Goal: Navigation & Orientation: Find specific page/section

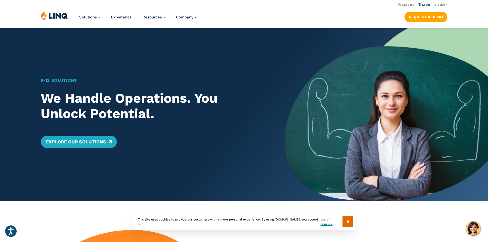
click at [426, 4] on link "Login" at bounding box center [424, 4] width 12 height 3
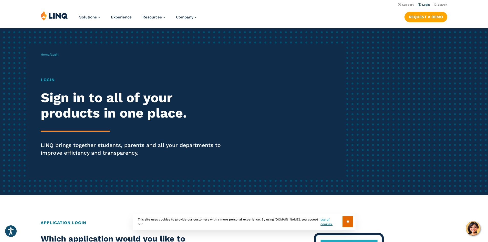
click at [424, 5] on link "Login" at bounding box center [424, 4] width 12 height 3
click at [344, 222] on input "**" at bounding box center [348, 221] width 11 height 11
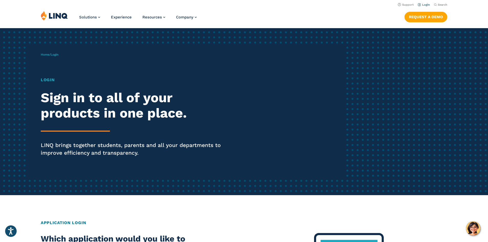
click at [425, 6] on link "Login" at bounding box center [424, 4] width 12 height 3
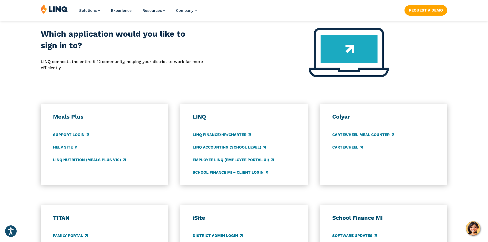
scroll to position [231, 0]
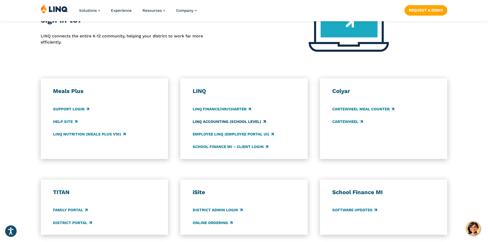
click at [251, 122] on link "LINQ Accounting (school level)" at bounding box center [229, 122] width 73 height 6
click at [217, 147] on link "School Finance MI – Client Login" at bounding box center [231, 147] width 76 height 6
click at [226, 110] on link "LINQ Finance/HR/Charter" at bounding box center [222, 109] width 58 height 6
click at [222, 123] on link "LINQ Accounting (school level)" at bounding box center [229, 122] width 73 height 6
click at [202, 134] on link "Employee LINQ (Employee Portal UI)" at bounding box center [233, 135] width 81 height 6
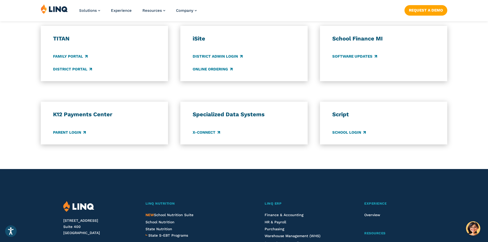
scroll to position [436, 0]
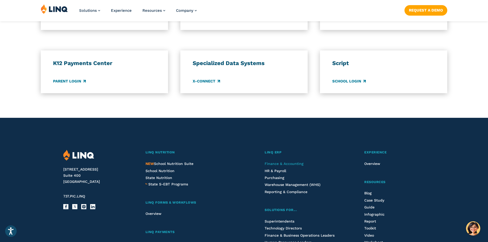
click at [279, 164] on span "Finance & Accounting" at bounding box center [284, 164] width 39 height 4
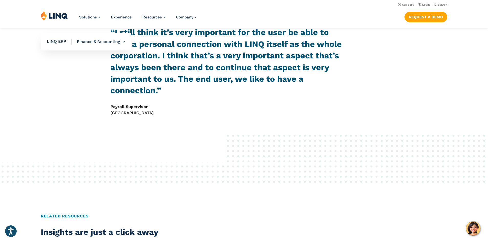
scroll to position [385, 0]
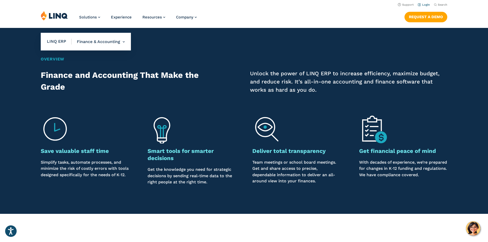
click at [426, 5] on link "Login" at bounding box center [424, 4] width 12 height 3
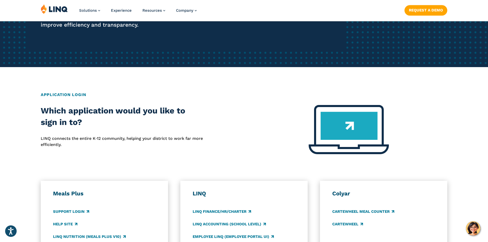
scroll to position [231, 0]
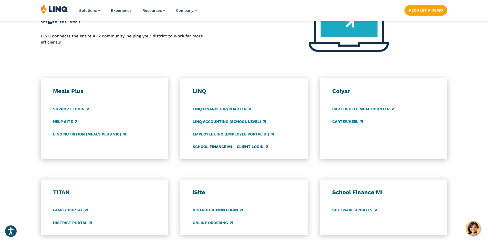
click at [267, 146] on link "School Finance MI – Client Login" at bounding box center [231, 147] width 76 height 6
click at [215, 136] on link "Employee LINQ (Employee Portal UI)" at bounding box center [233, 135] width 81 height 6
click at [235, 120] on link "LINQ Accounting (school level)" at bounding box center [229, 122] width 73 height 6
click at [214, 107] on link "LINQ Finance/HR/Charter" at bounding box center [222, 109] width 58 height 6
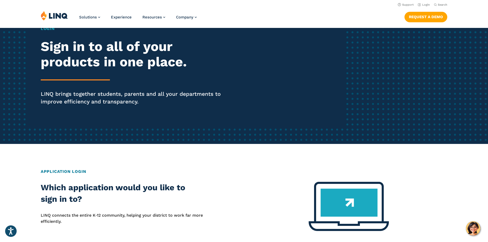
scroll to position [26, 0]
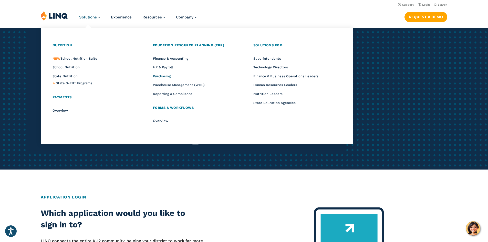
click at [157, 75] on span "Purchasing" at bounding box center [162, 76] width 18 height 4
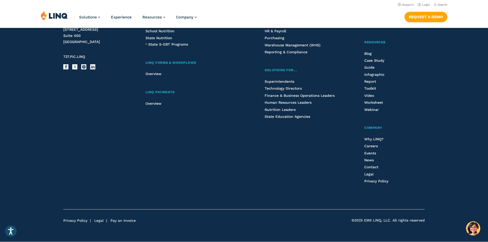
scroll to position [1029, 0]
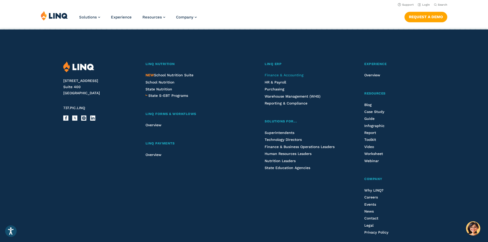
click at [282, 76] on span "Finance & Accounting" at bounding box center [284, 75] width 39 height 4
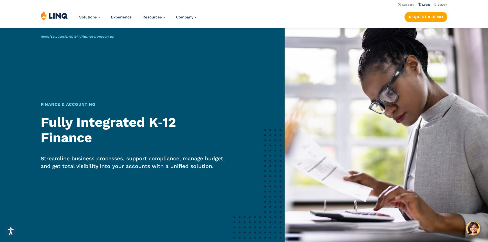
click at [425, 5] on link "Login" at bounding box center [424, 4] width 12 height 3
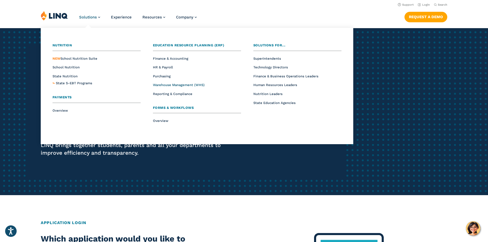
click at [167, 85] on span "Warehouse Management (WHS)" at bounding box center [179, 85] width 52 height 4
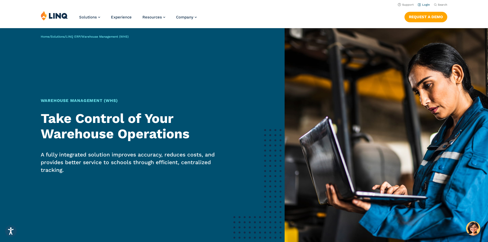
click at [424, 5] on link "Login" at bounding box center [424, 4] width 12 height 3
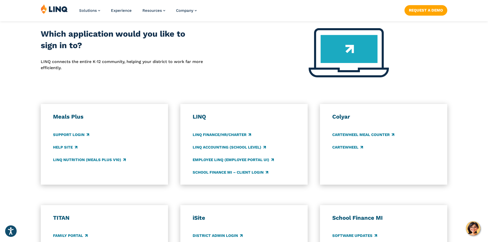
scroll to position [231, 0]
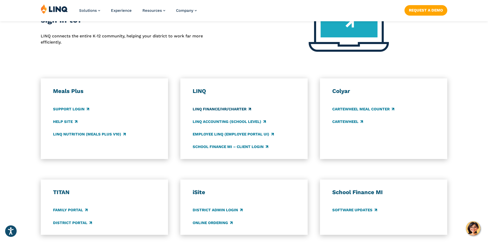
click at [239, 109] on link "LINQ Finance/HR/Charter" at bounding box center [222, 109] width 58 height 6
click at [240, 147] on link "School Finance MI – Client Login" at bounding box center [231, 147] width 76 height 6
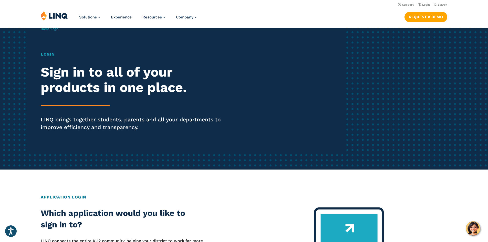
scroll to position [0, 0]
